Goal: Transaction & Acquisition: Purchase product/service

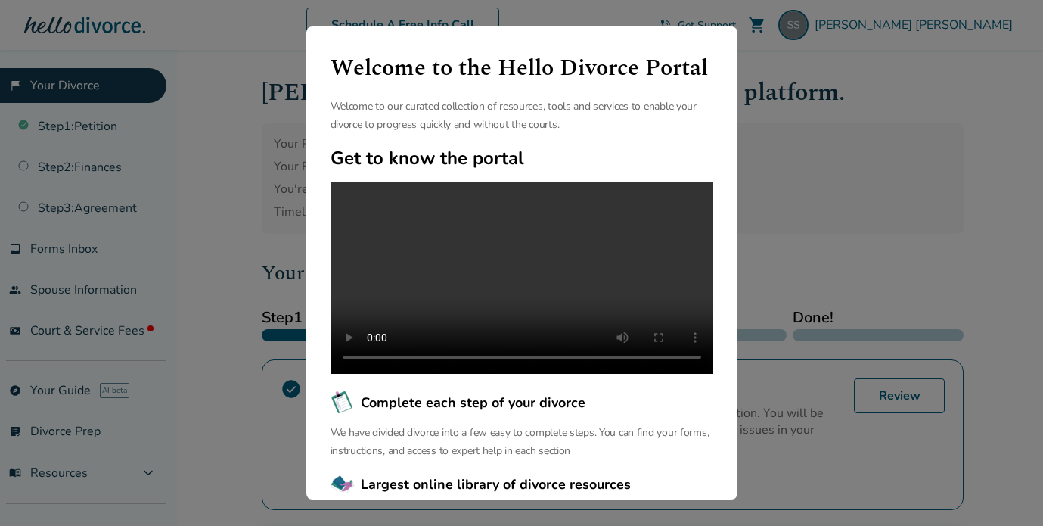
click at [790, 113] on div "Welcome to the Hello Divorce Portal Welcome to our curated collection of resour…" at bounding box center [521, 263] width 1043 height 526
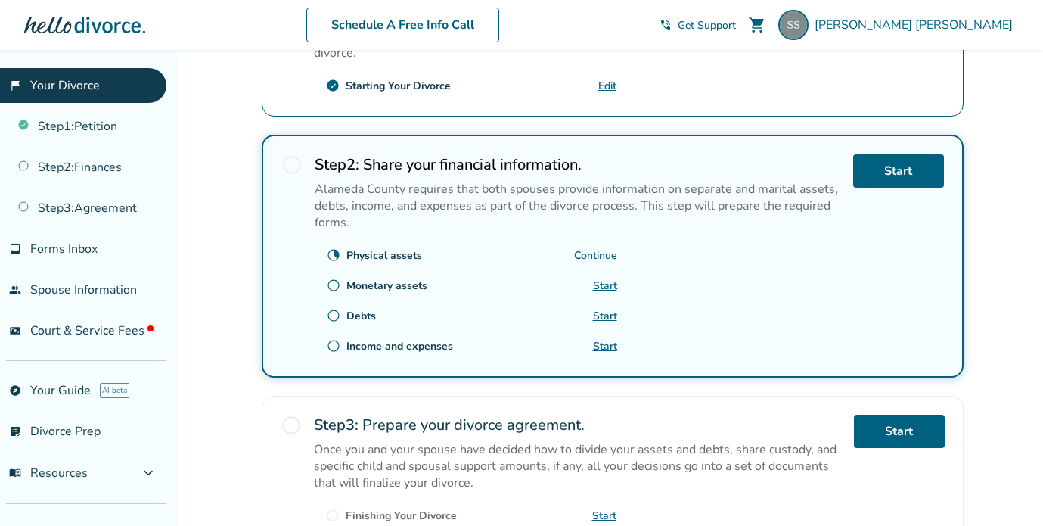
scroll to position [396, 0]
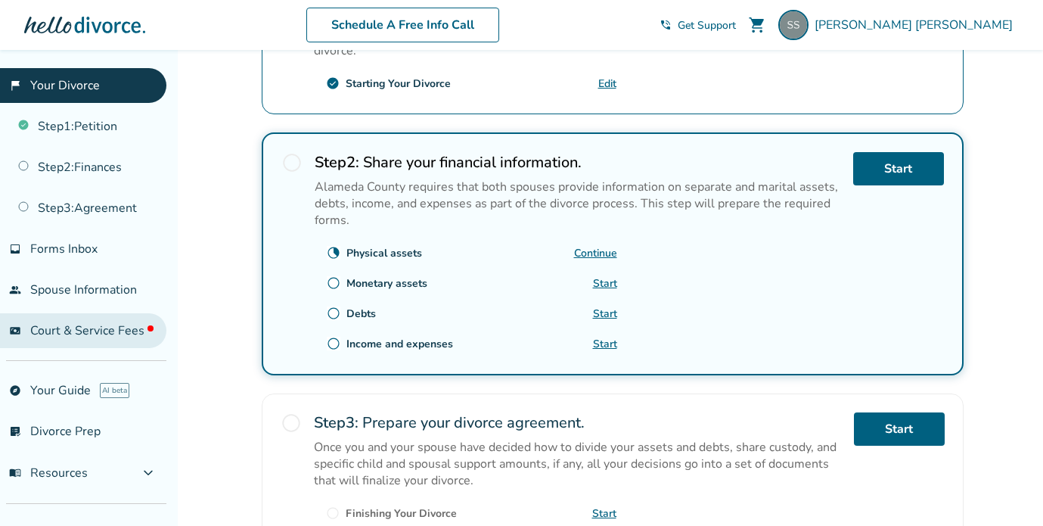
click at [61, 327] on span "Court & Service Fees" at bounding box center [91, 330] width 123 height 17
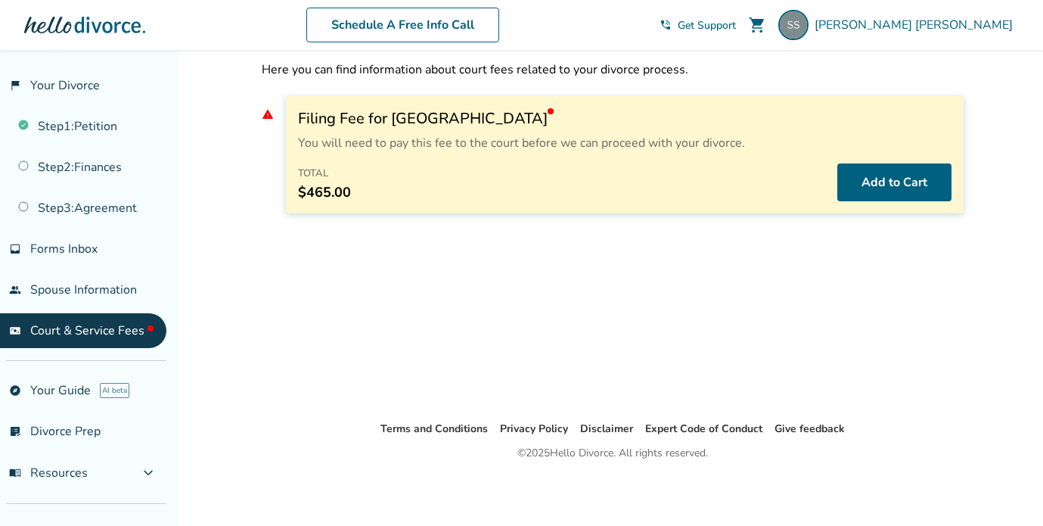
click at [338, 187] on span "$465.00" at bounding box center [324, 192] width 53 height 18
click at [548, 113] on div at bounding box center [551, 111] width 6 height 6
click at [854, 178] on button "Add to Cart" at bounding box center [894, 182] width 114 height 38
